Goal: Task Accomplishment & Management: Manage account settings

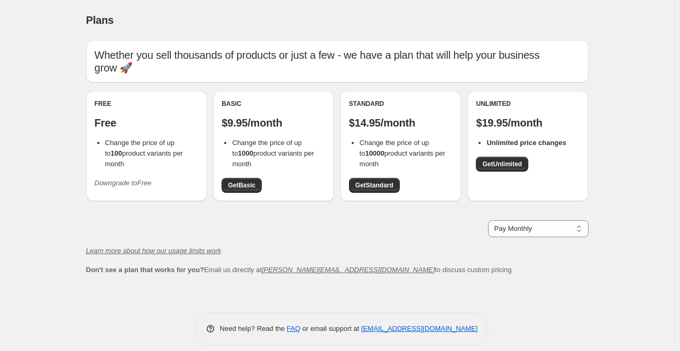
click at [428, 231] on div "Pay Monthly Pay Yearly (Save 16%) Pay Monthly" at bounding box center [337, 228] width 502 height 17
click at [119, 179] on icon "Downgrade to Free" at bounding box center [123, 183] width 57 height 8
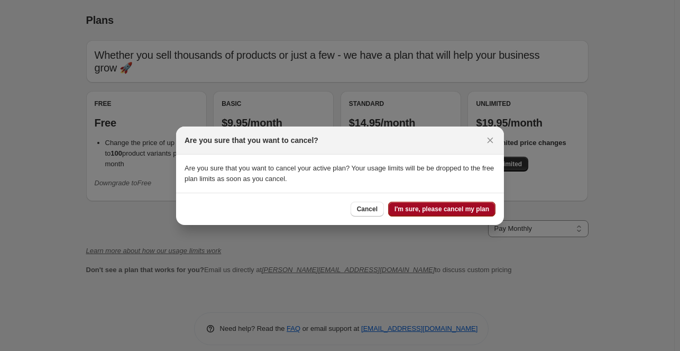
click at [418, 205] on span "I'm sure, please cancel my plan" at bounding box center [441, 209] width 95 height 8
